Goal: Transaction & Acquisition: Purchase product/service

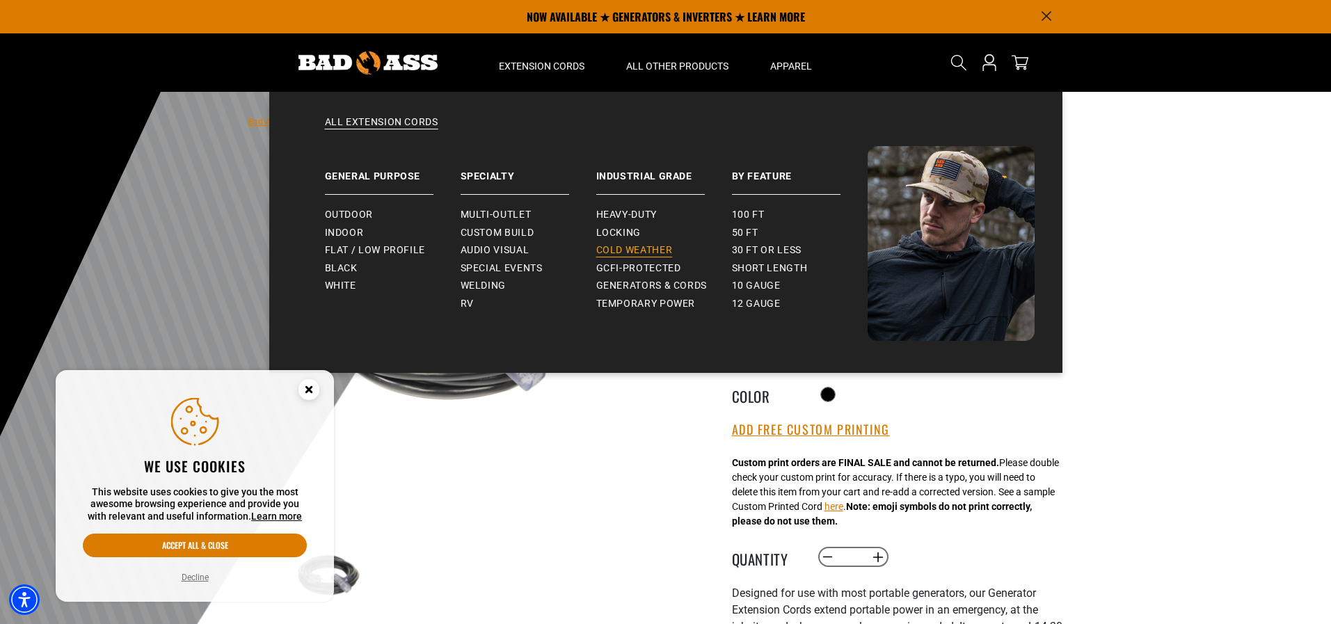
click at [652, 253] on span "Cold Weather" at bounding box center [634, 250] width 77 height 13
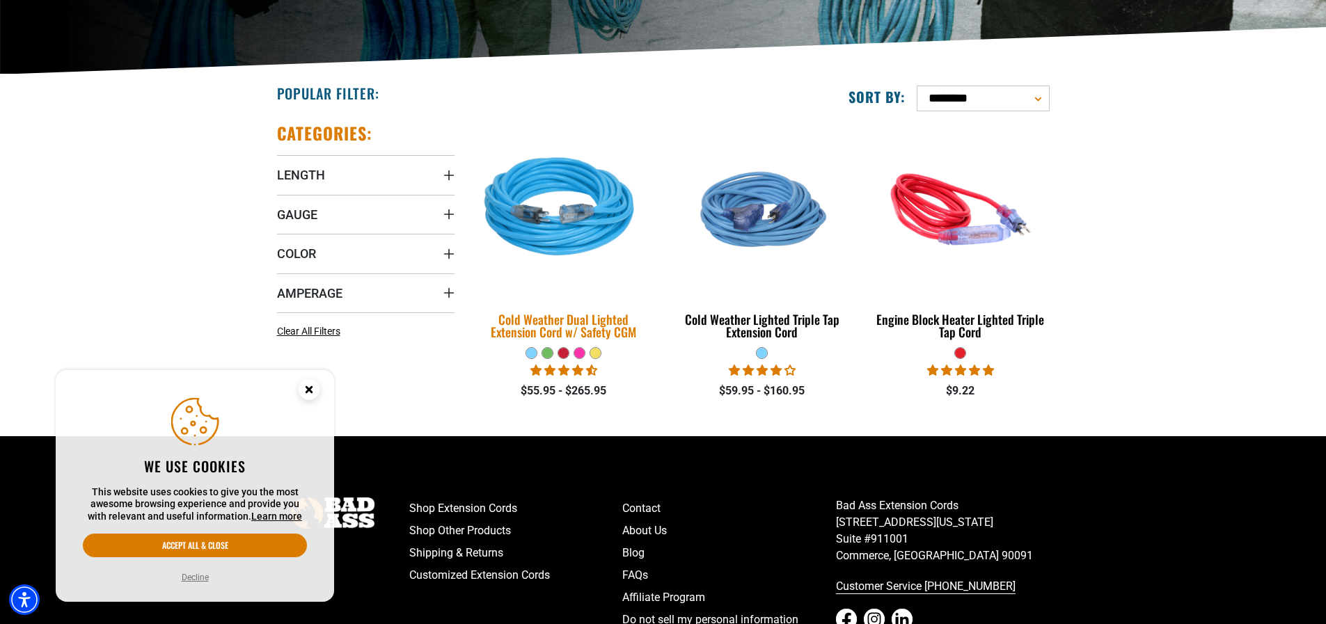
click at [625, 319] on div "Cold Weather Dual Lighted Extension Cord w/ Safety CGM" at bounding box center [563, 325] width 177 height 25
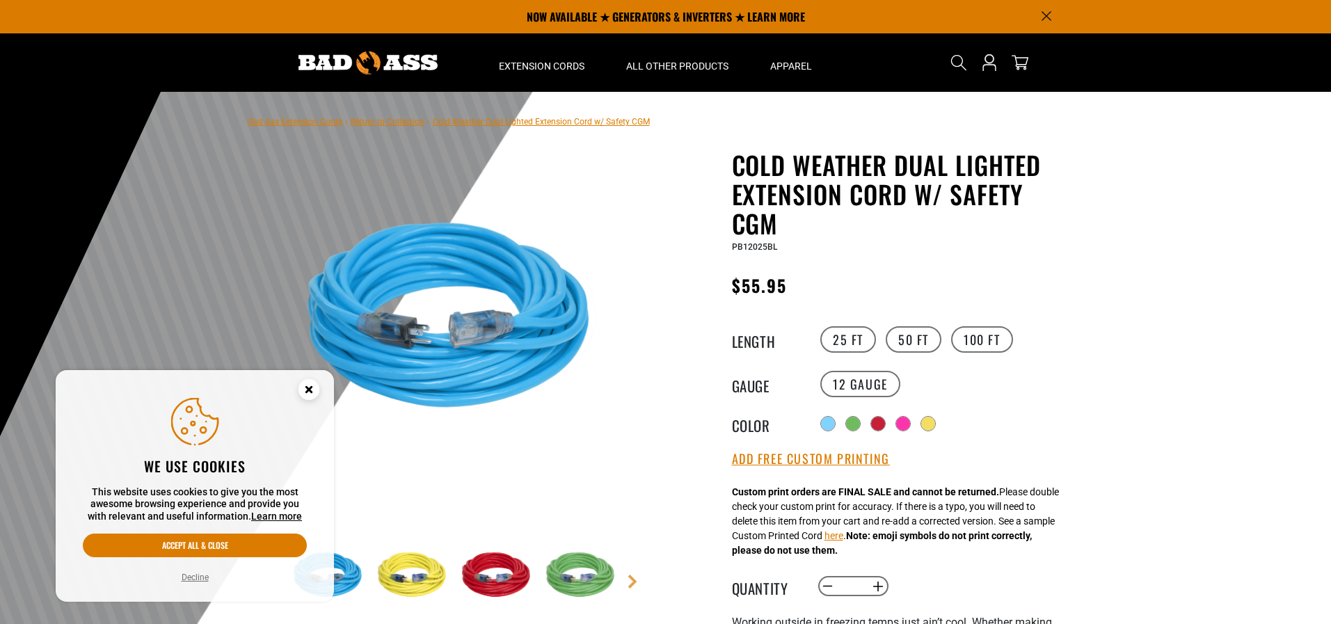
scroll to position [70, 0]
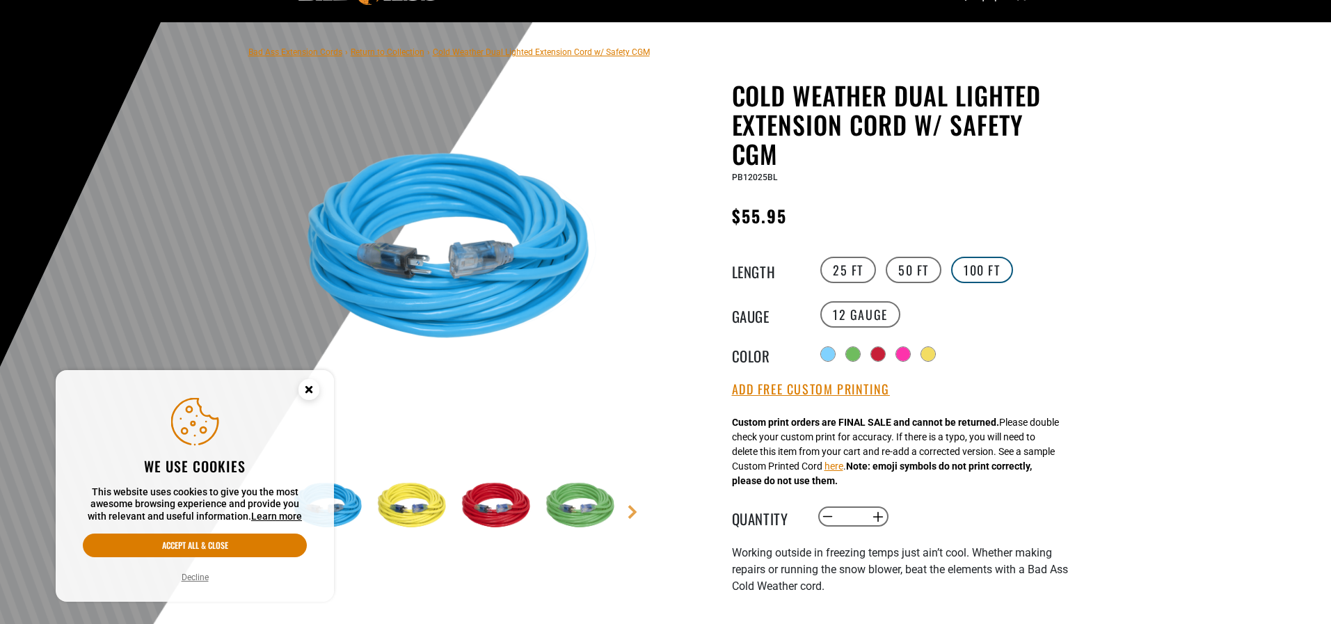
click at [986, 269] on label "100 FT" at bounding box center [982, 270] width 62 height 26
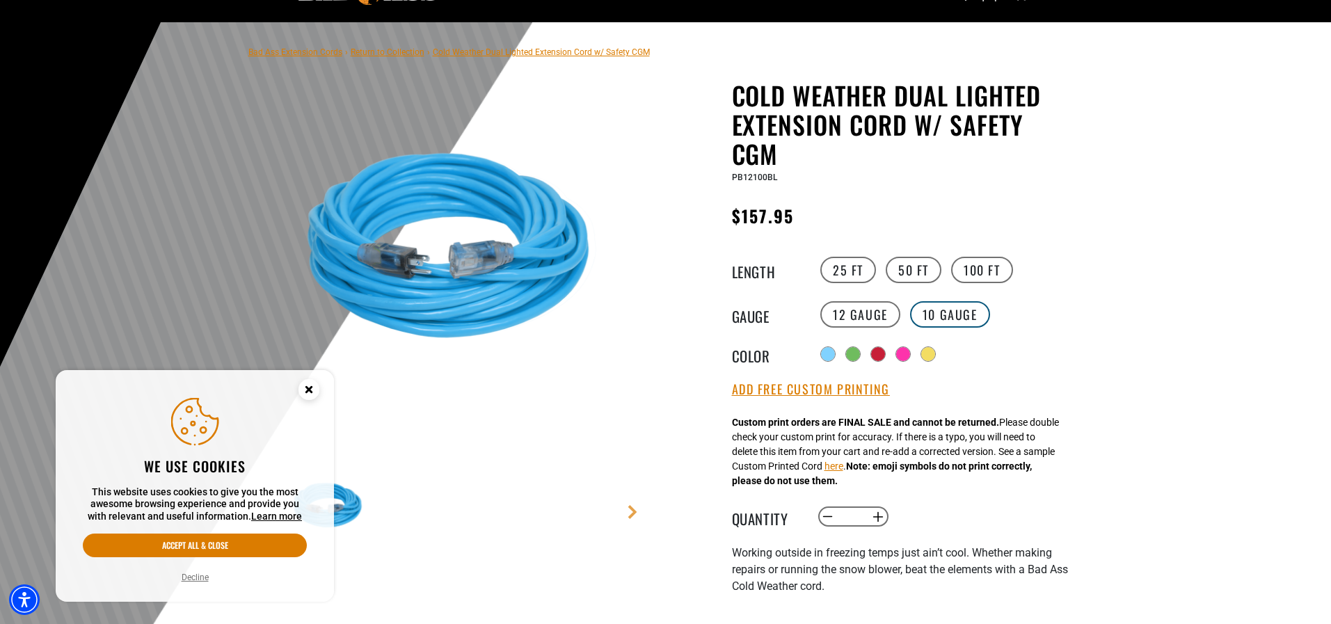
click at [952, 314] on label "10 Gauge Translation missing: en.products.product.variant_sold_out_or_unavailab…" at bounding box center [950, 314] width 80 height 26
click at [870, 312] on label "12 Gauge" at bounding box center [861, 314] width 80 height 26
click at [912, 274] on label "50 FT" at bounding box center [914, 270] width 56 height 26
click at [976, 270] on label "100 FT" at bounding box center [982, 270] width 62 height 26
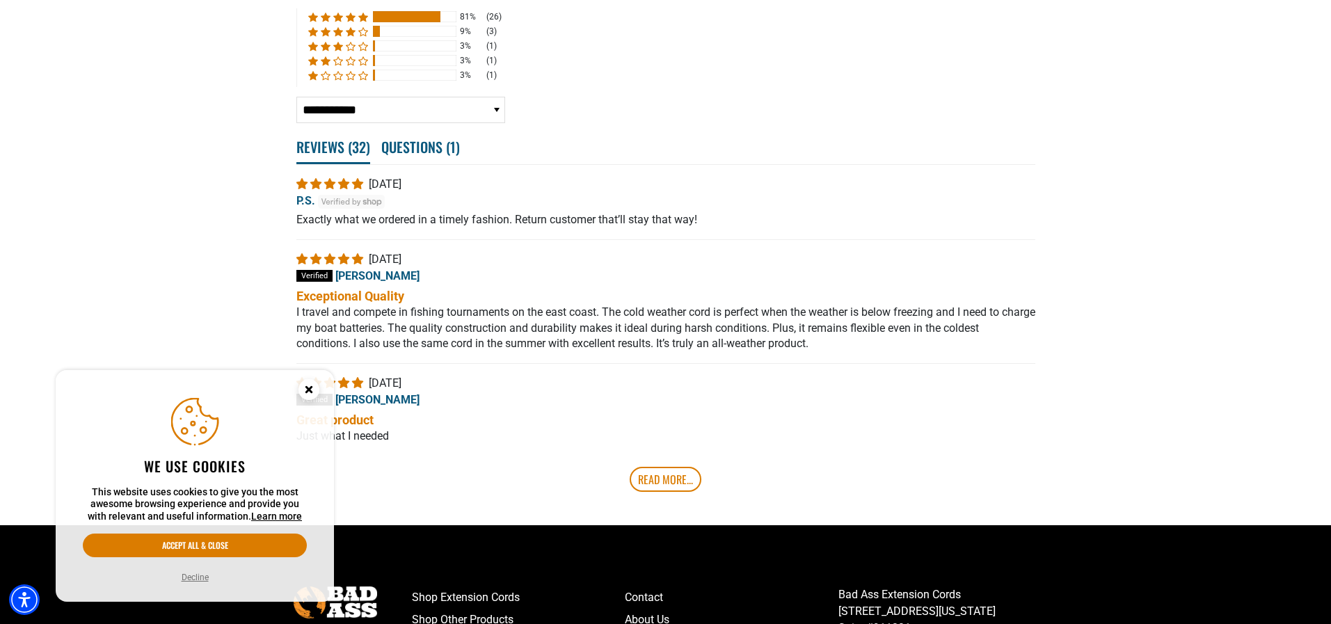
scroll to position [2808, 0]
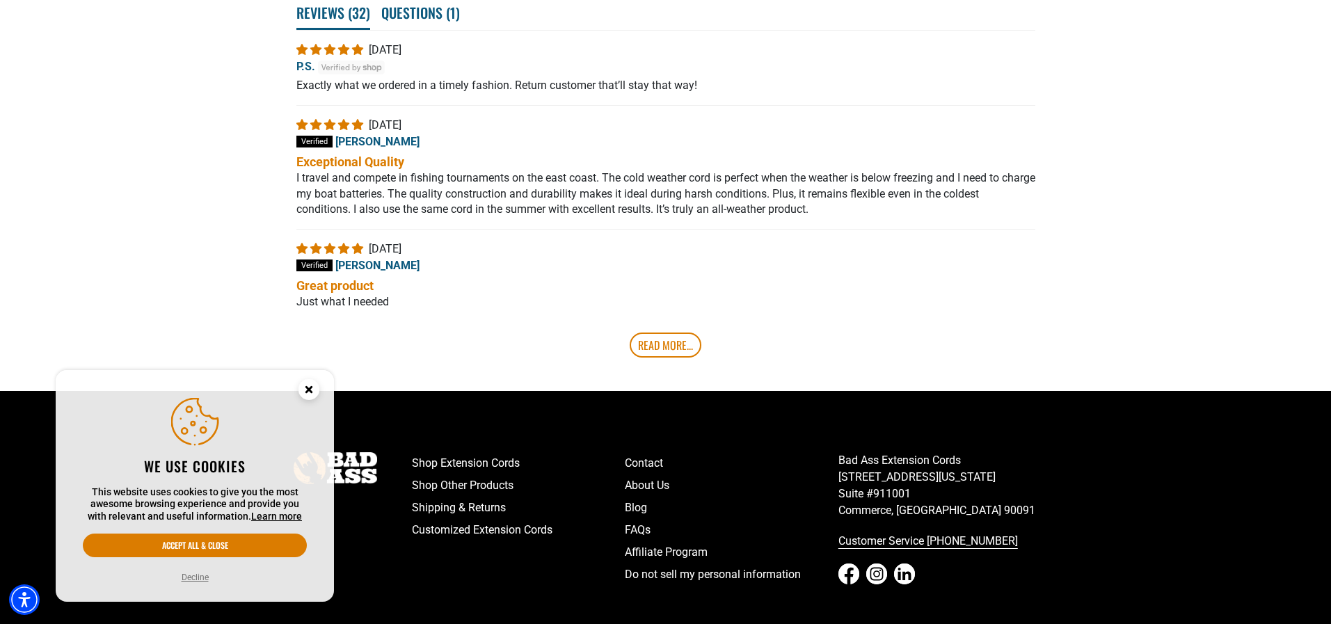
click at [315, 388] on circle "Close this option" at bounding box center [309, 389] width 21 height 21
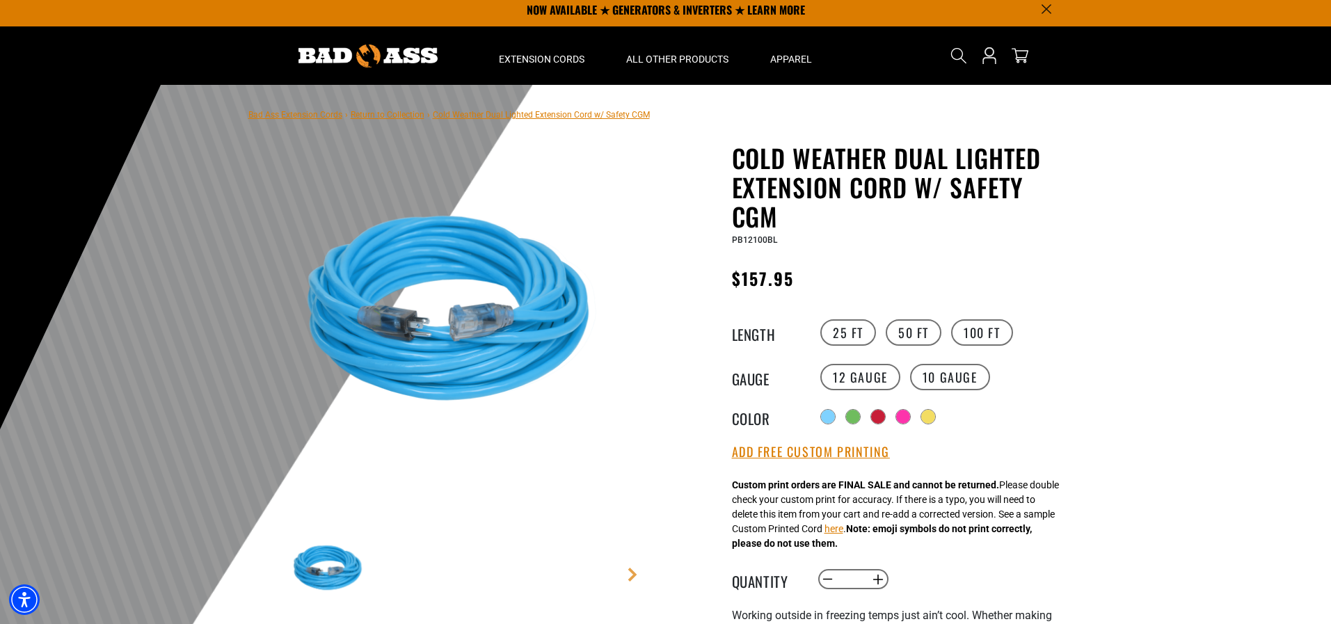
scroll to position [0, 0]
